Goal: Find contact information: Find contact information

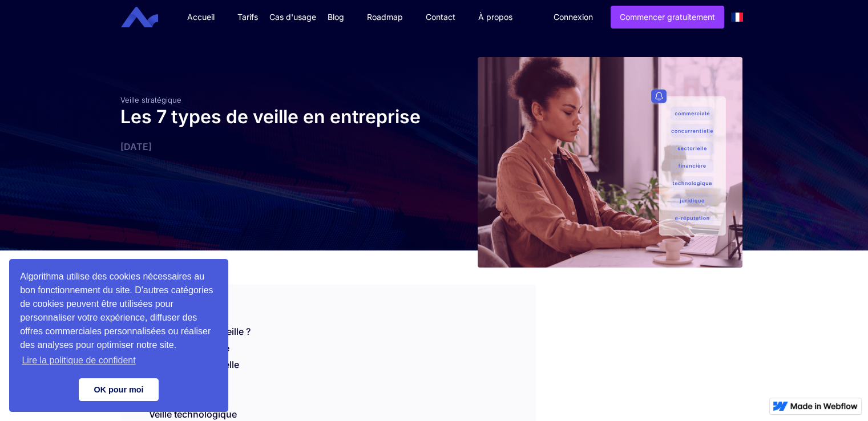
click at [128, 394] on link "OK pour moi" at bounding box center [119, 389] width 80 height 23
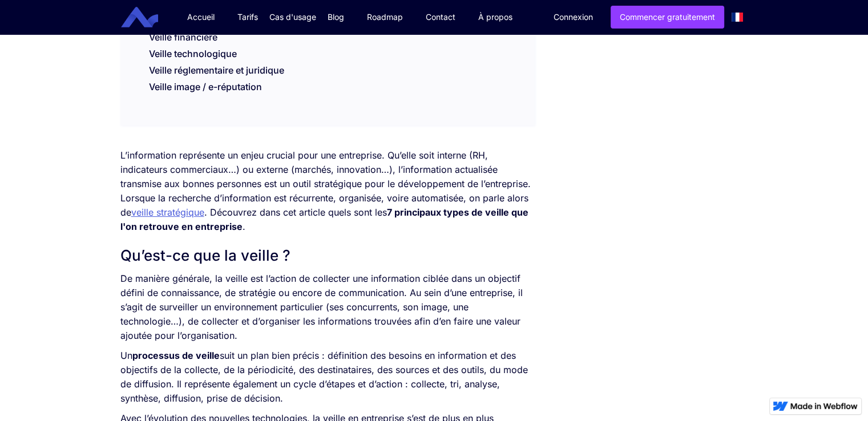
scroll to position [342, 0]
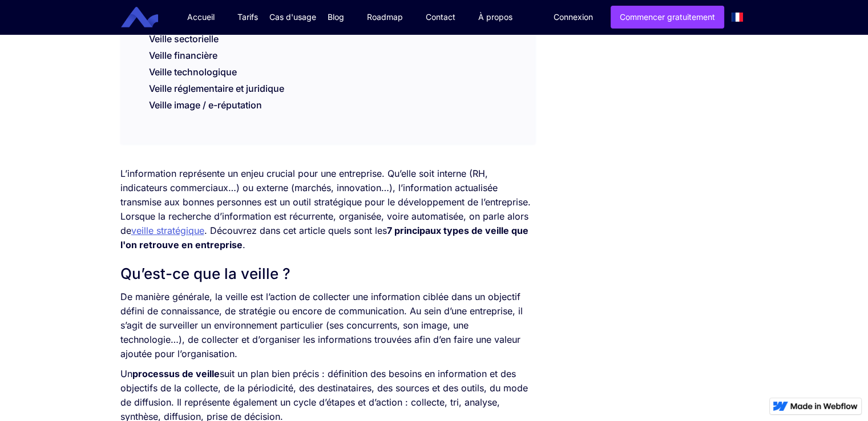
click at [193, 310] on p "De manière générale, la veille est l’action de collecter une information ciblée…" at bounding box center [327, 325] width 415 height 71
drag, startPoint x: 205, startPoint y: 288, endPoint x: 116, endPoint y: 162, distance: 154.2
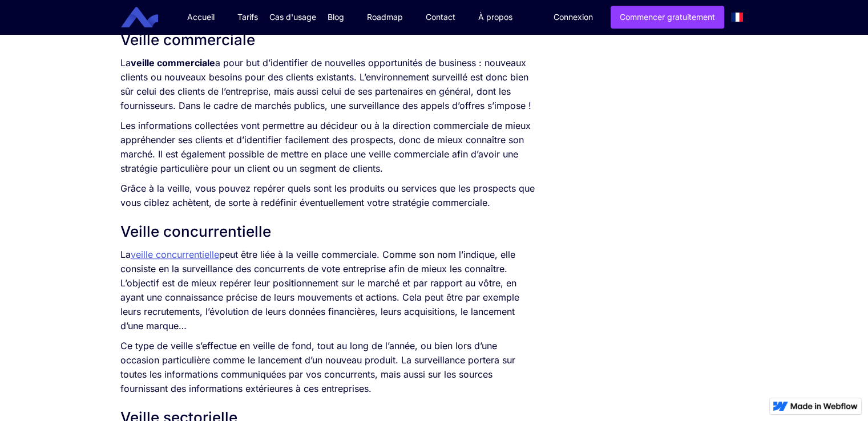
scroll to position [874, 0]
click at [463, 30] on link "Contact" at bounding box center [440, 17] width 52 height 34
